Goal: Information Seeking & Learning: Learn about a topic

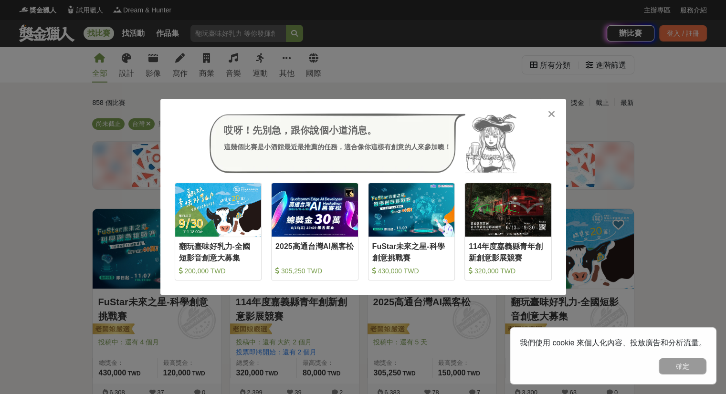
click at [548, 115] on icon at bounding box center [551, 114] width 7 height 10
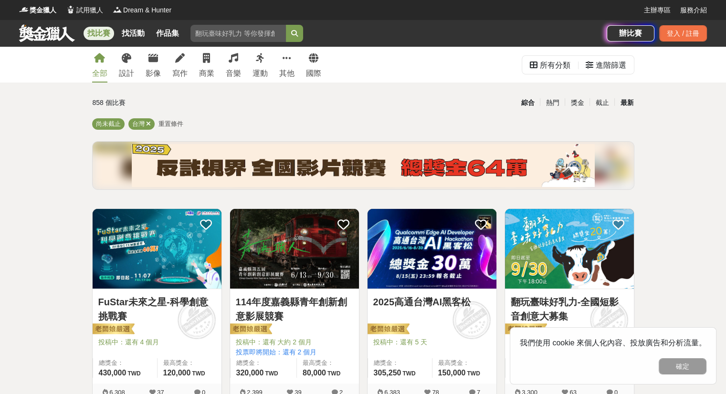
click at [628, 102] on div "最新" at bounding box center [626, 102] width 25 height 17
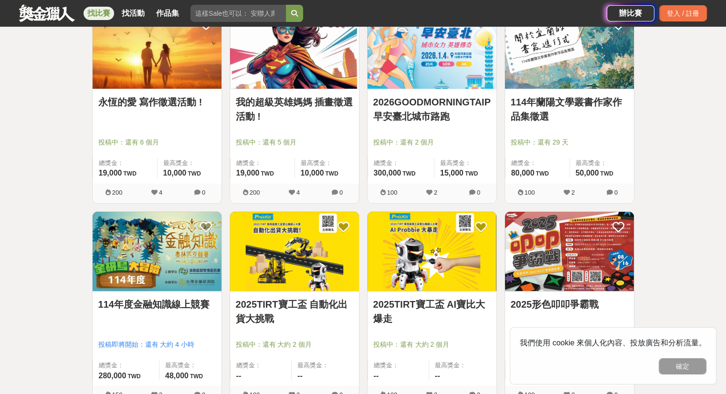
scroll to position [239, 0]
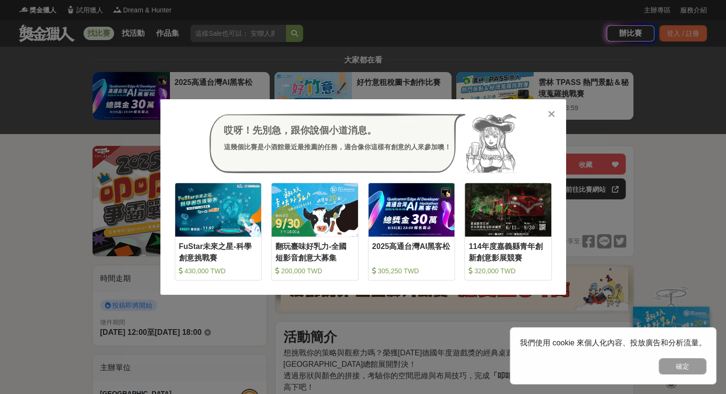
drag, startPoint x: 540, startPoint y: 110, endPoint x: 548, endPoint y: 110, distance: 8.1
click at [544, 110] on div "哎呀！先別急，跟你說個小道消息。 這幾個比賽是小酒館最近最推薦的任務，適合像你這樣有創意的人來參加噢！ 收藏 FuStar未來之星-科學創意挑戰賽 430,0…" at bounding box center [363, 197] width 406 height 196
click at [552, 111] on icon at bounding box center [551, 114] width 7 height 10
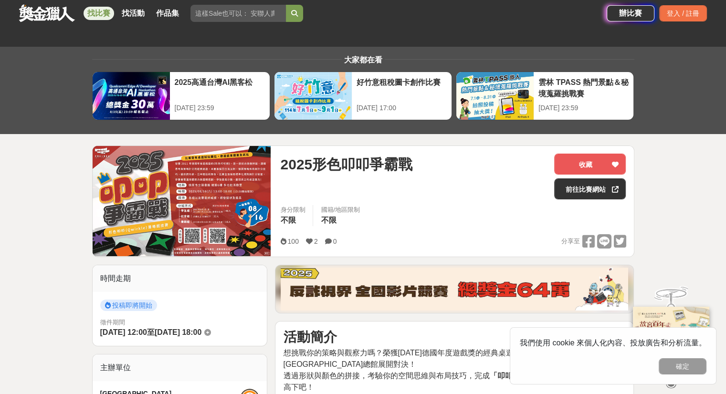
scroll to position [239, 0]
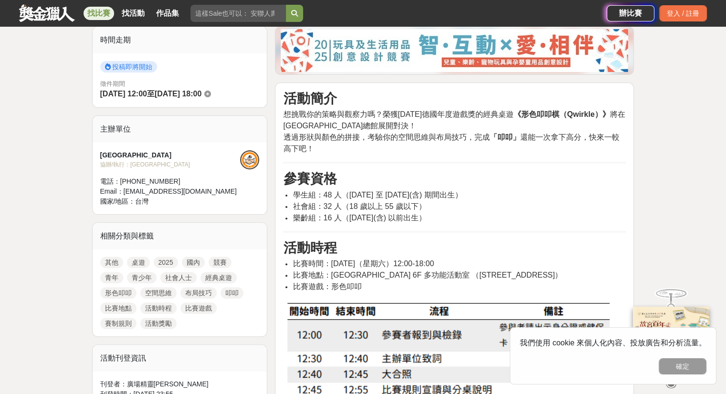
drag, startPoint x: 404, startPoint y: 194, endPoint x: 524, endPoint y: 193, distance: 120.3
click at [462, 193] on span "學生組：48 人（2007 年 8 月 1 日 至 2018 年 7 月 31 日(含) 期間出生）" at bounding box center [377, 195] width 169 height 8
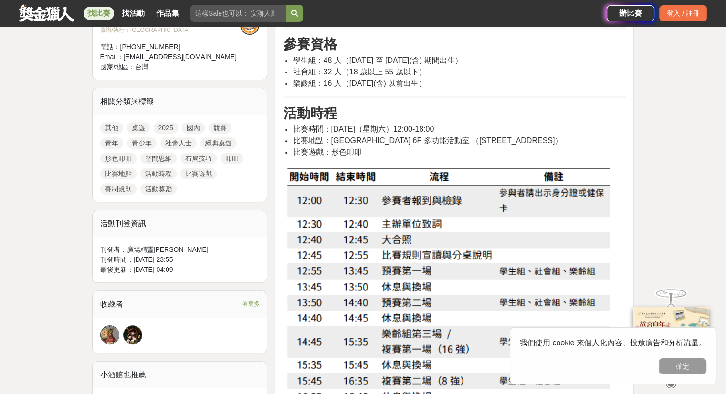
scroll to position [382, 0]
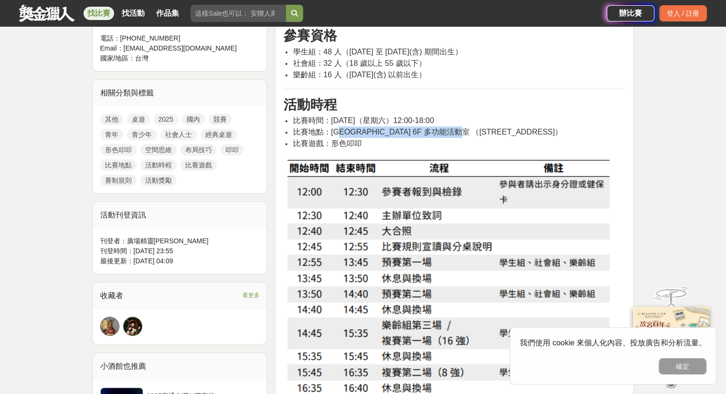
drag, startPoint x: 345, startPoint y: 127, endPoint x: 503, endPoint y: 127, distance: 158.0
click at [503, 128] on span "比賽地點：桃園圖書總館 6F 多功能活動室 （桃園市桃園區南平路 303 號）" at bounding box center [428, 132] width 270 height 8
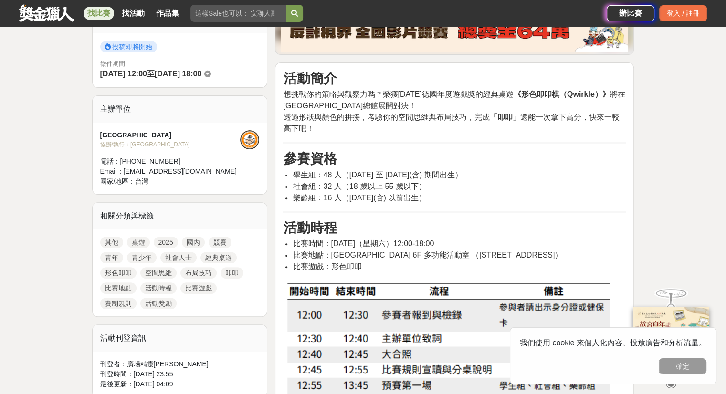
scroll to position [191, 0]
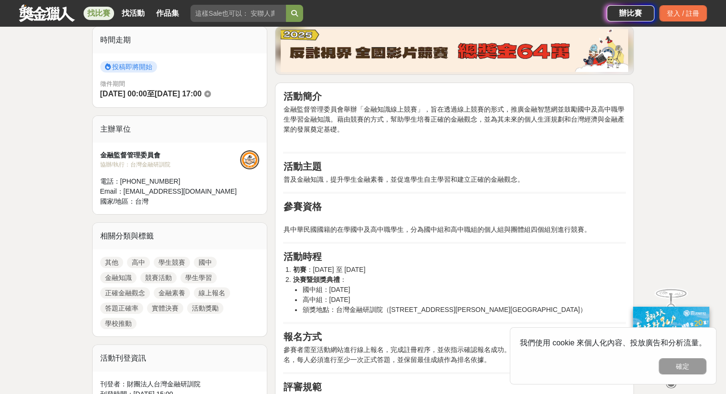
scroll to position [239, 0]
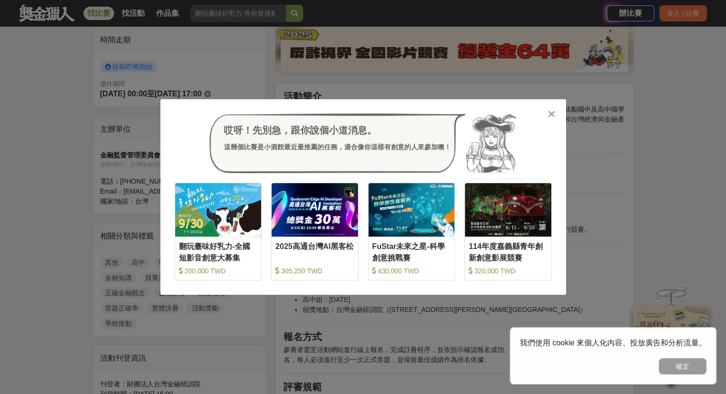
click at [552, 111] on icon at bounding box center [551, 114] width 7 height 10
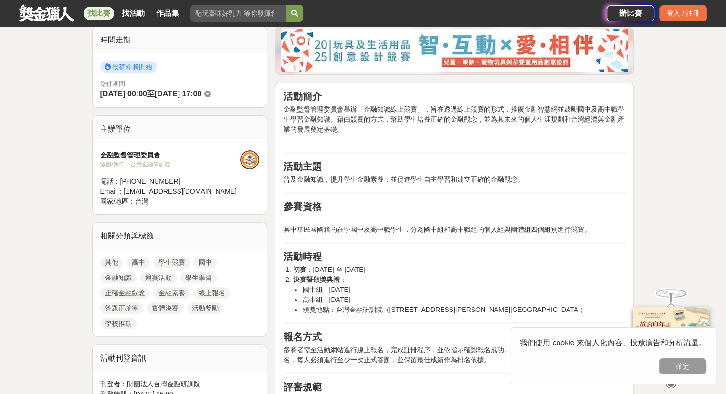
drag, startPoint x: 492, startPoint y: 226, endPoint x: 491, endPoint y: 272, distance: 46.8
click at [491, 272] on li "初賽 ：114年8月11日 至 10月9日" at bounding box center [459, 270] width 333 height 10
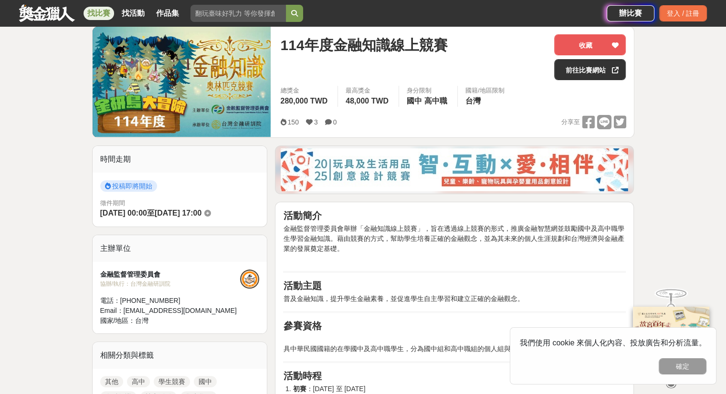
scroll to position [286, 0]
